Goal: Task Accomplishment & Management: Complete application form

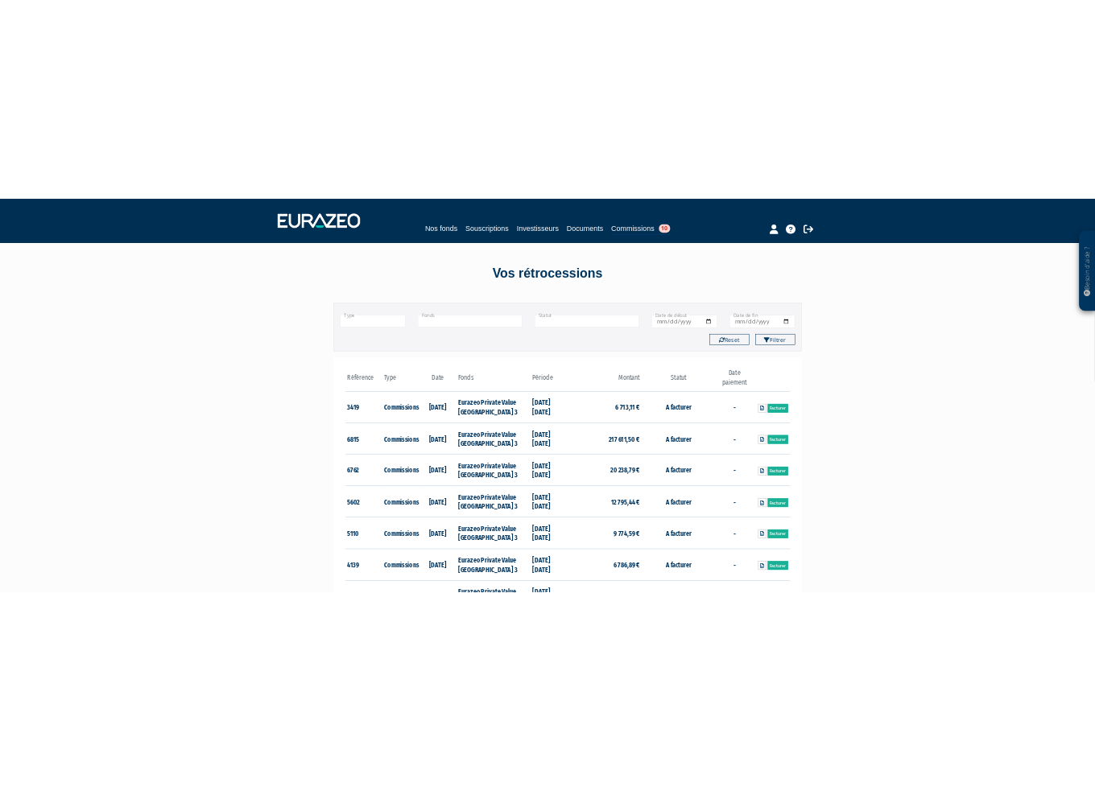
scroll to position [161, 0]
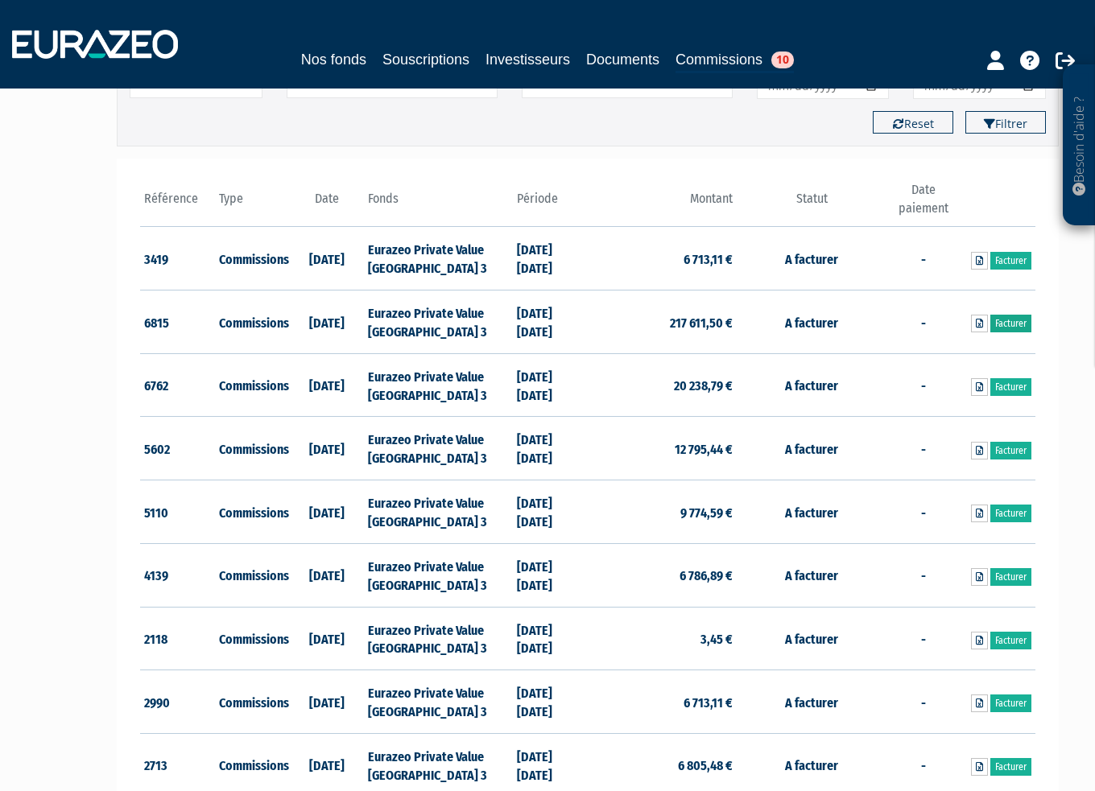
click at [1009, 320] on link "Facturer" at bounding box center [1010, 324] width 41 height 18
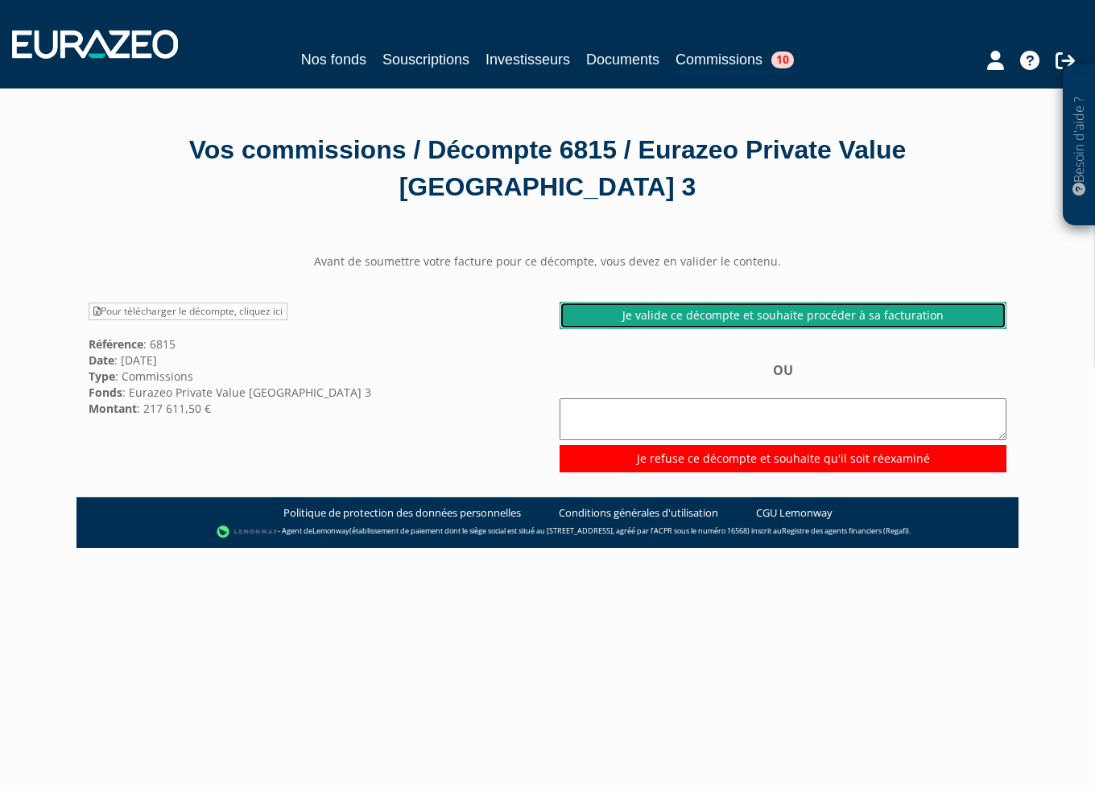
click at [675, 312] on link "Je valide ce décompte et souhaite procéder à sa facturation" at bounding box center [782, 315] width 447 height 27
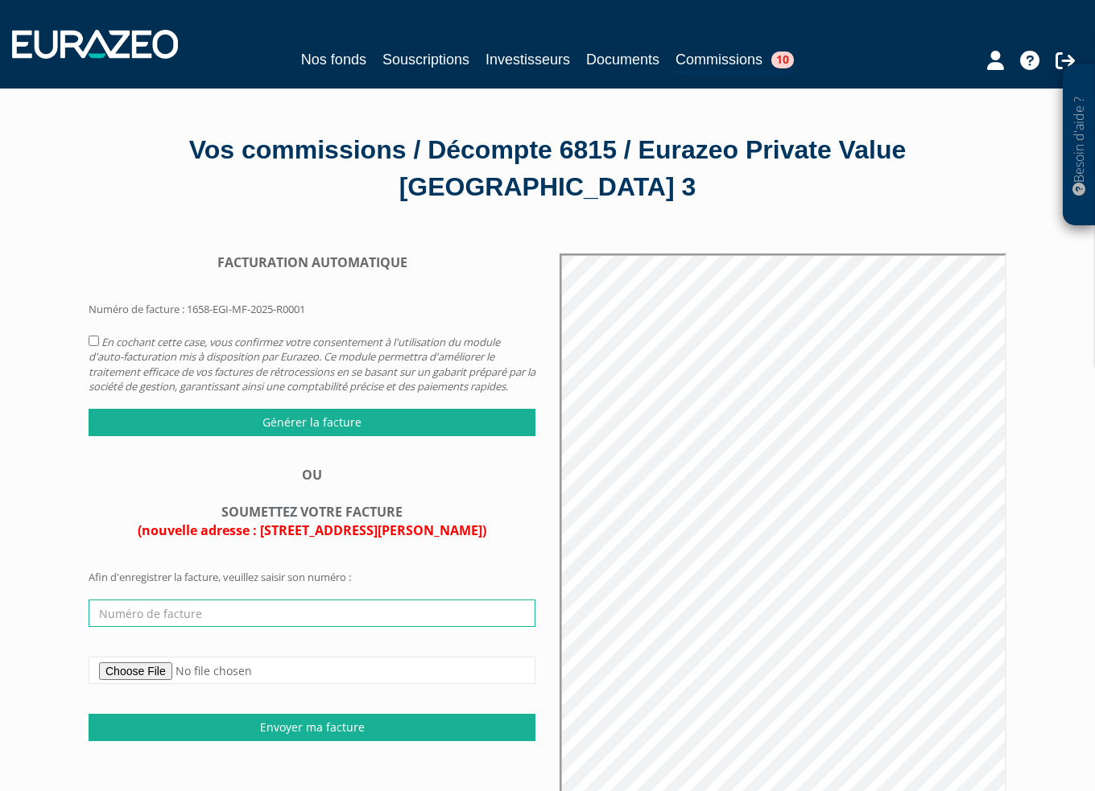
click at [113, 627] on input "text" at bounding box center [312, 613] width 447 height 27
paste input "Facture_EURAZEO FR0013301553 Part C 2T2025.pdf"
type input "Facture_EURAZEO FR0013301553 Part C 2T2025.pdf"
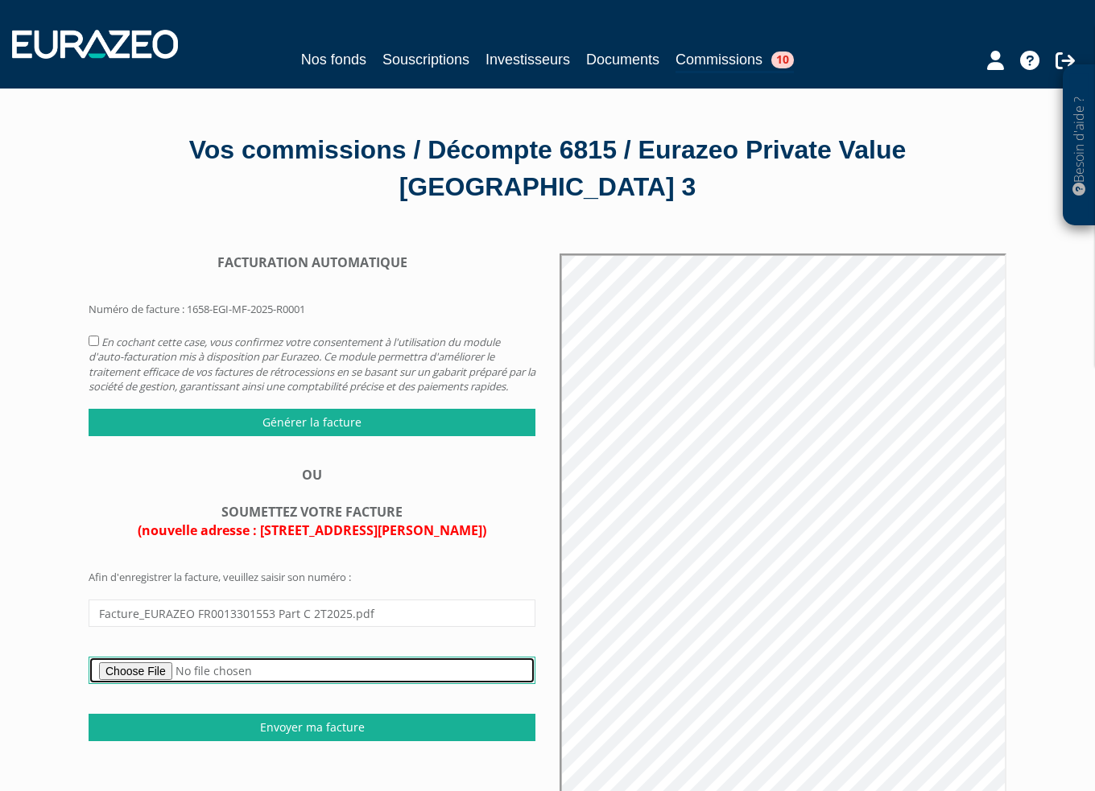
click at [130, 684] on input "file" at bounding box center [312, 670] width 447 height 27
type input "C:\fakepath\Facture_EURAZEO FR0013301553 Part C 2T2025.pdf"
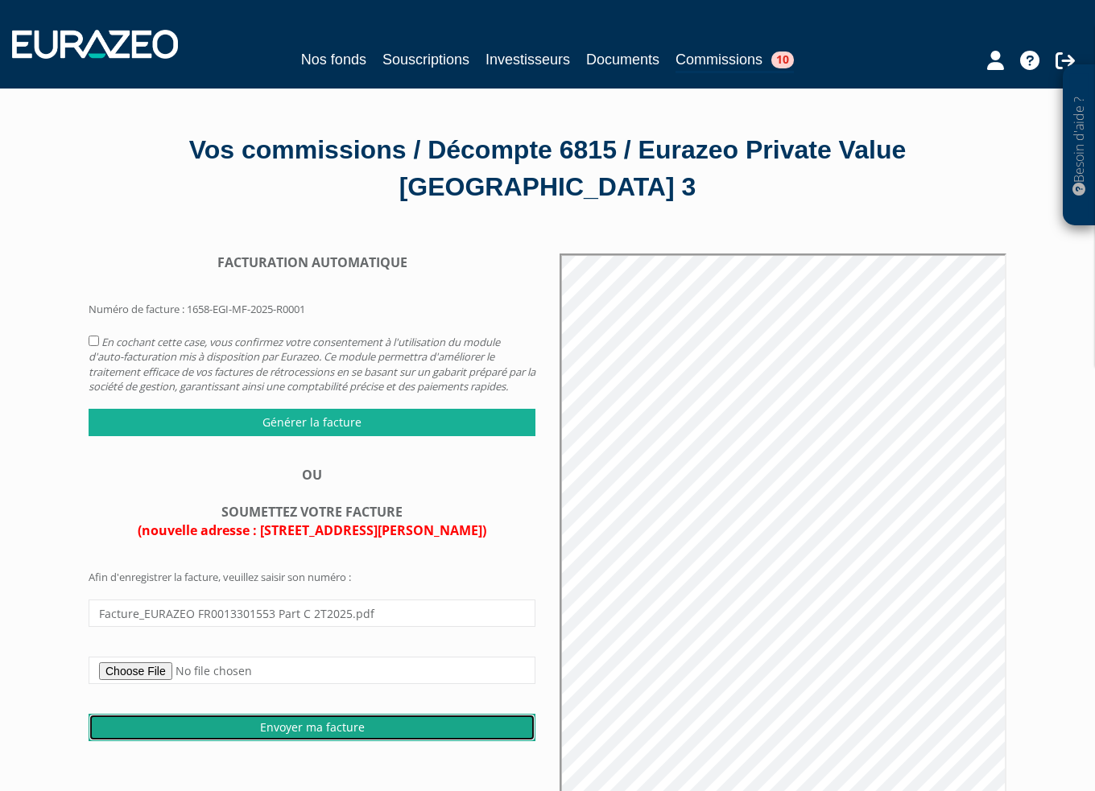
click at [299, 741] on input "Envoyer ma facture" at bounding box center [312, 727] width 447 height 27
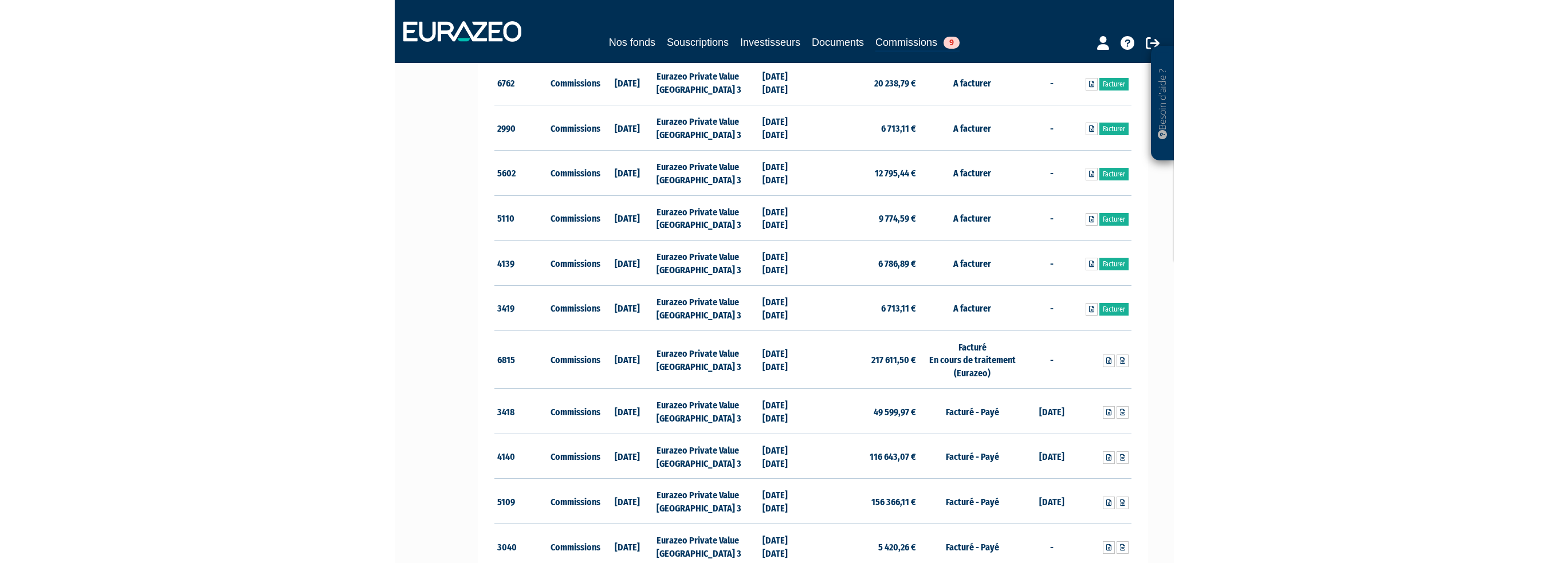
scroll to position [458, 0]
